Goal: Task Accomplishment & Management: Manage account settings

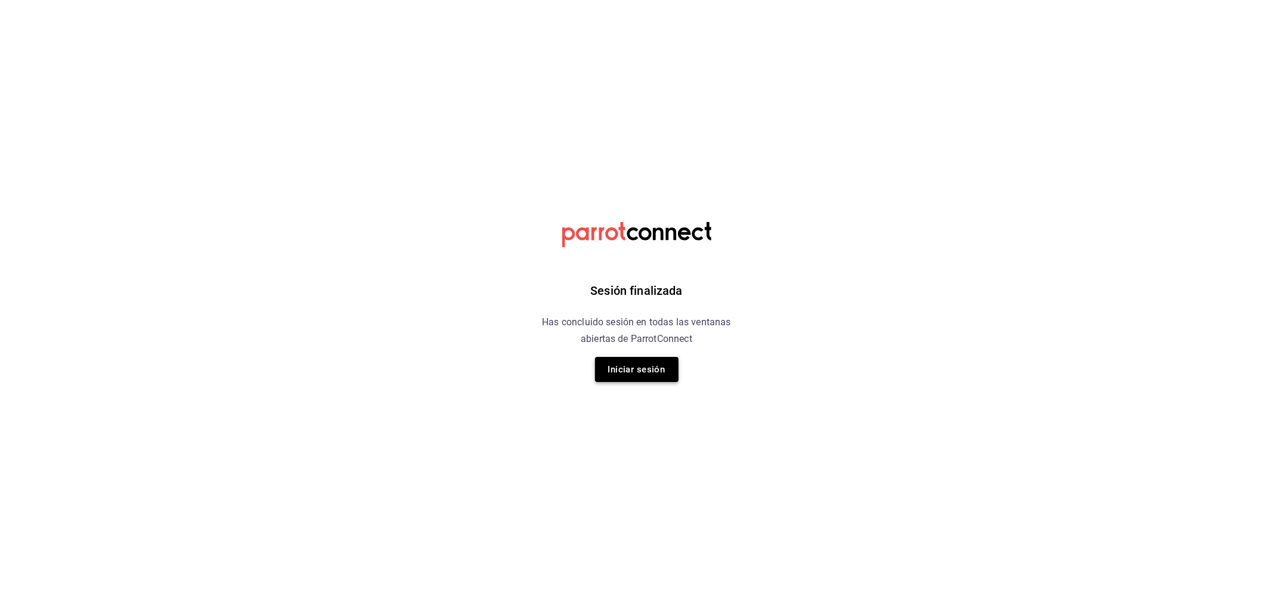
click at [622, 366] on button "Iniciar sesión" at bounding box center [637, 369] width 84 height 25
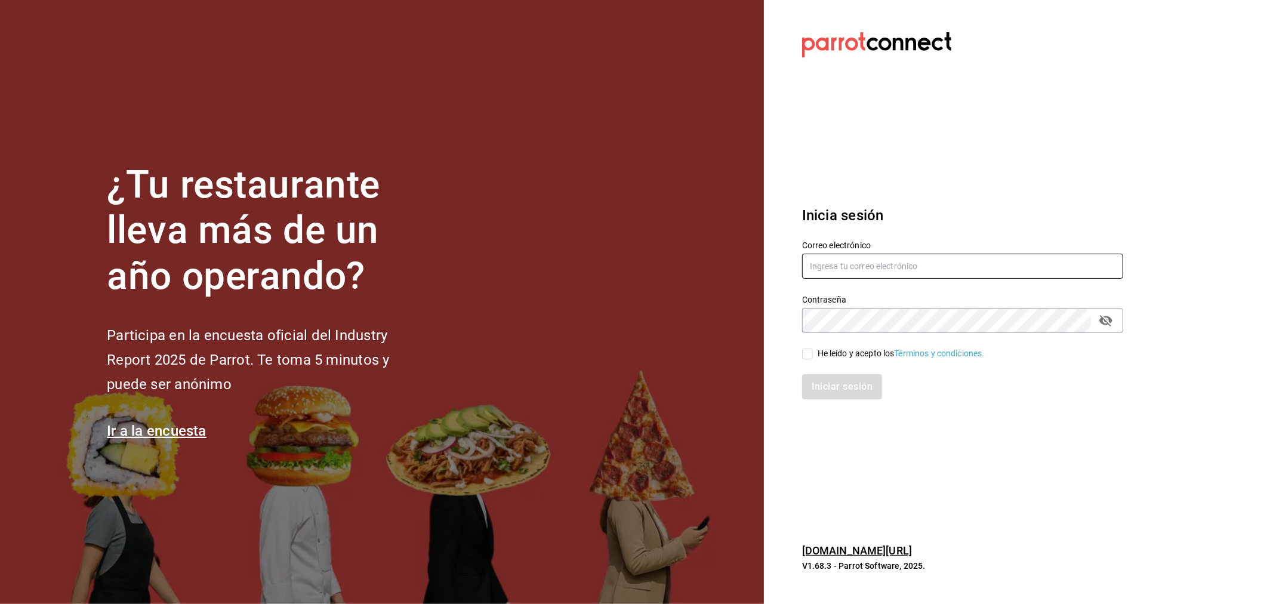
type input "[PERSON_NAME][EMAIL_ADDRESS][DOMAIN_NAME]"
click at [808, 360] on div "Iniciar sesión" at bounding box center [955, 379] width 335 height 39
click at [812, 351] on input "He leído y acepto los Términos y condiciones." at bounding box center [807, 354] width 11 height 11
checkbox input "true"
click at [830, 389] on button "Iniciar sesión" at bounding box center [842, 386] width 81 height 25
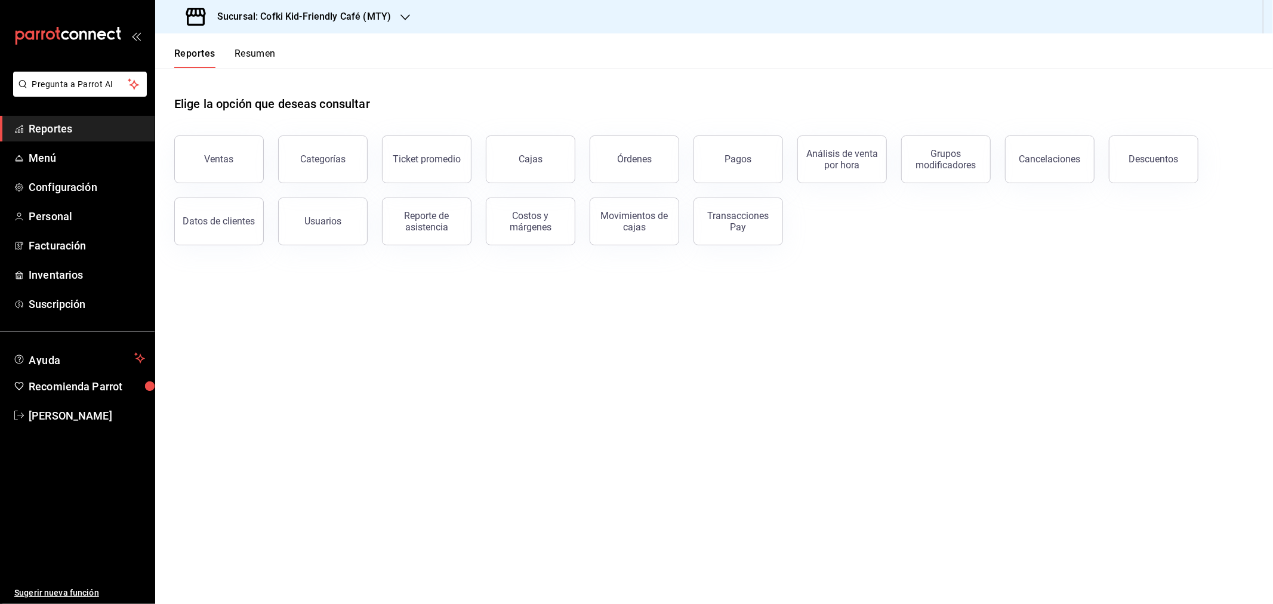
click at [365, 14] on h3 "Sucursal: Cofki Kid-Friendly Café (MTY)" at bounding box center [299, 17] width 183 height 14
click at [252, 75] on div "Cofki Cafe (La Aurora)" at bounding box center [245, 78] width 160 height 13
click at [646, 152] on button "Órdenes" at bounding box center [635, 159] width 90 height 48
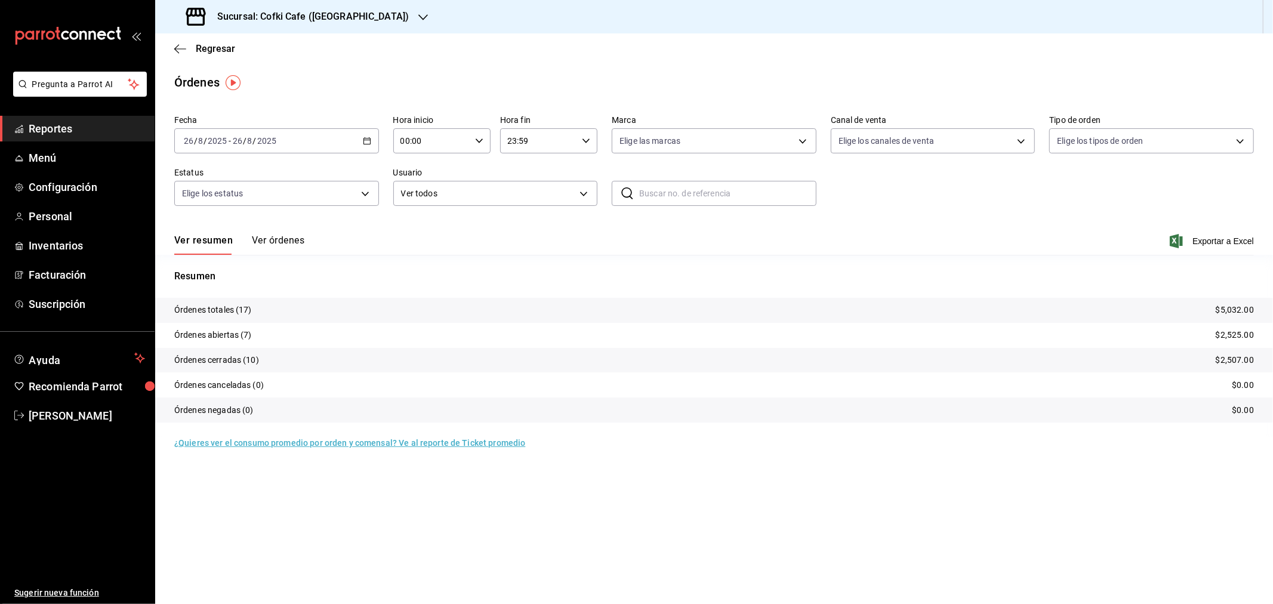
click at [266, 239] on button "Ver órdenes" at bounding box center [278, 245] width 53 height 20
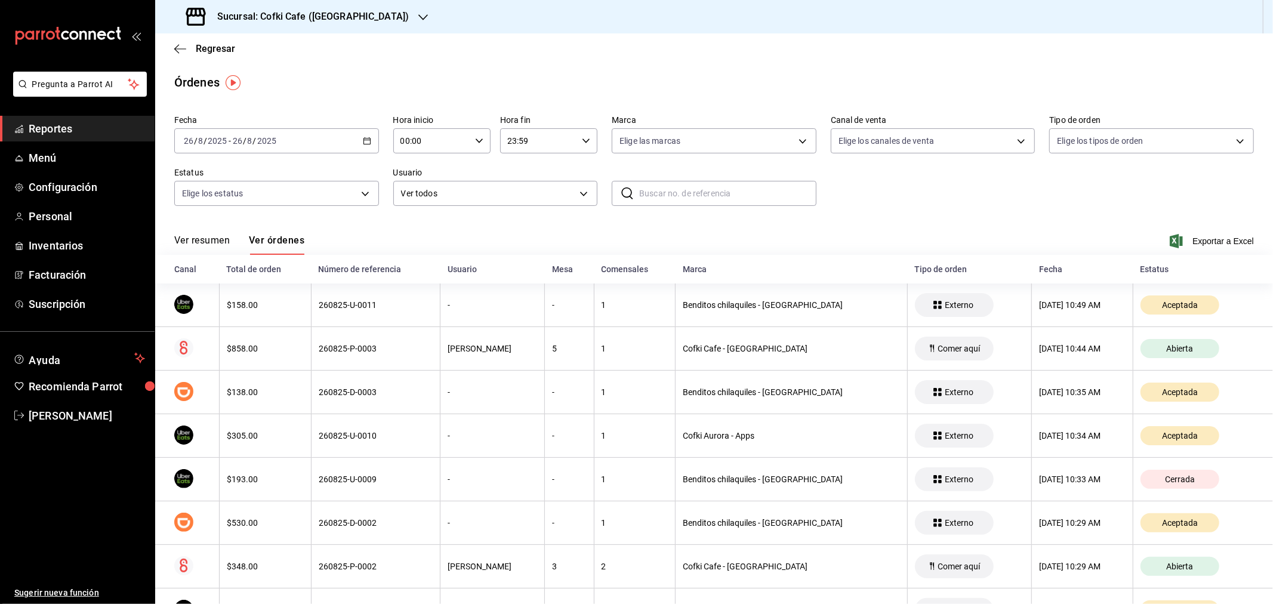
click at [223, 247] on button "Ver resumen" at bounding box center [202, 245] width 56 height 20
